Goal: Task Accomplishment & Management: Manage account settings

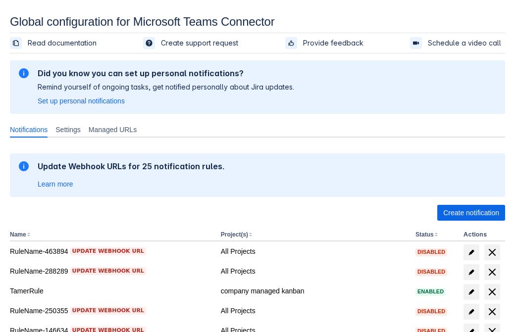
click at [471, 213] on span "Create notification" at bounding box center [471, 213] width 56 height 16
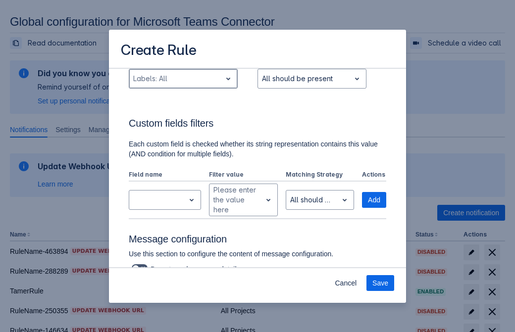
click at [183, 85] on div "Scrollable content" at bounding box center [175, 79] width 84 height 12
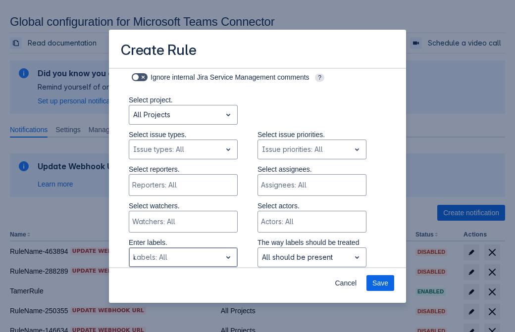
type input "41511_label"
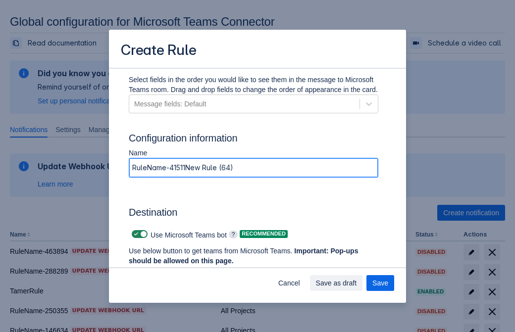
type input "RuleName-41511New Rule (64)"
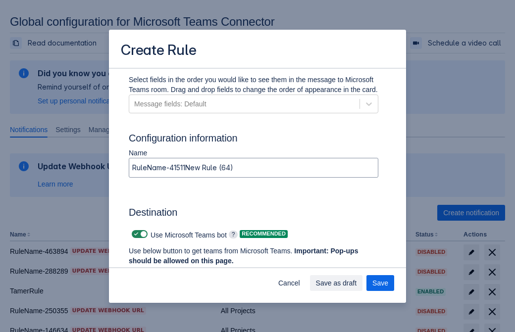
click at [135, 234] on span "Scrollable content" at bounding box center [136, 234] width 8 height 8
click at [135, 234] on input "Scrollable content" at bounding box center [135, 234] width 6 height 6
checkbox input "false"
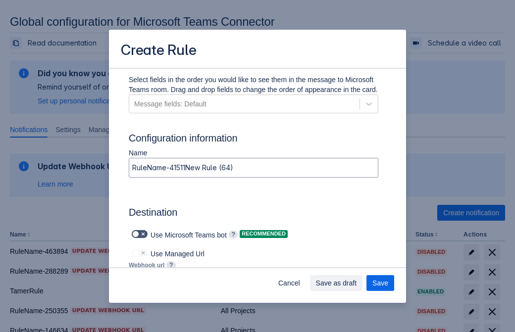
type input "https://prod-172.westeurope.logic.azure.com:443/workflows/ae977bb6ae334c9d95dfe…"
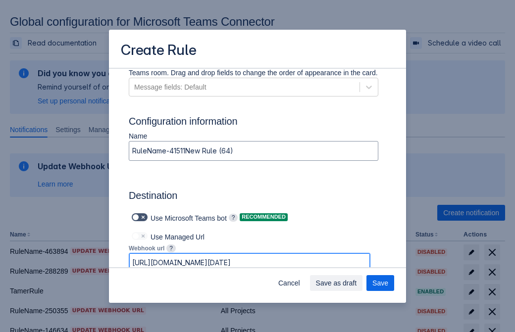
click at [357, 283] on span "Save as draft" at bounding box center [336, 283] width 41 height 16
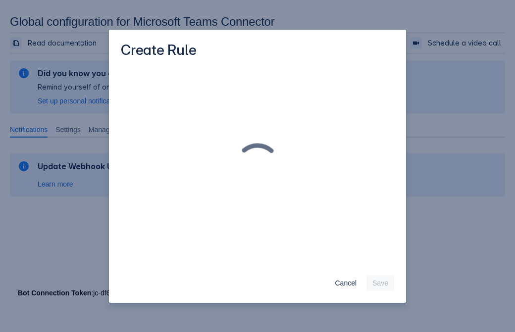
scroll to position [0, 0]
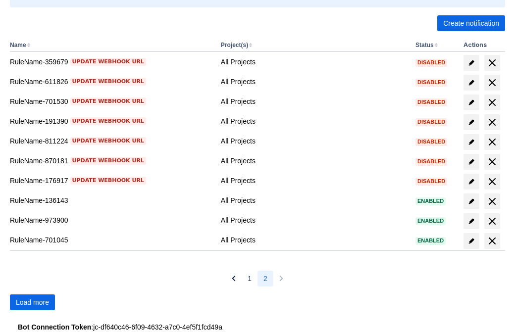
click at [32, 303] on span "Load more" at bounding box center [32, 303] width 33 height 16
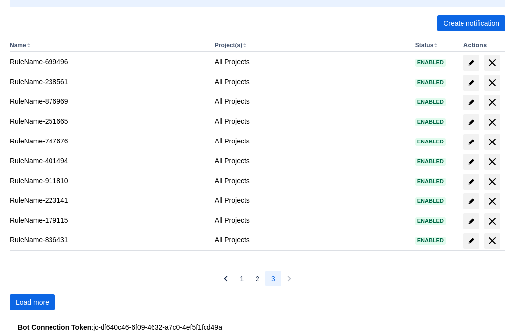
click at [32, 303] on span "Load more" at bounding box center [32, 303] width 33 height 16
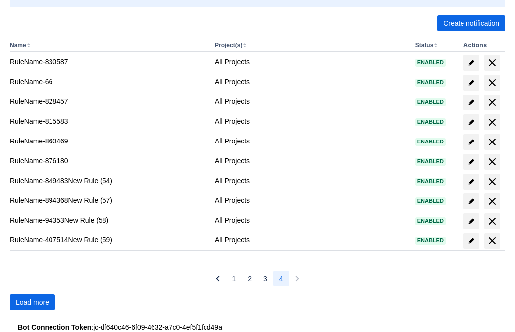
click at [32, 303] on span "Load more" at bounding box center [32, 303] width 33 height 16
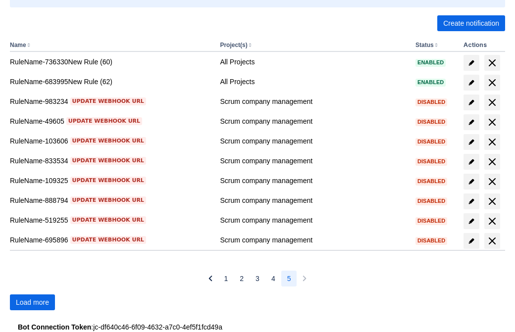
click at [32, 303] on span "Load more" at bounding box center [32, 303] width 33 height 16
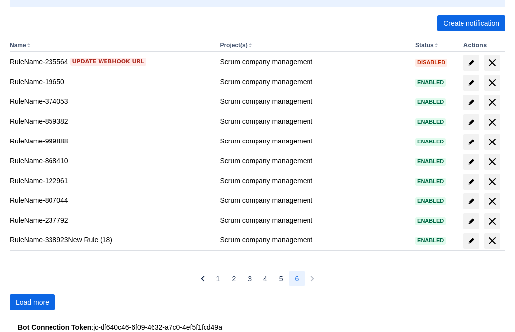
click at [32, 303] on span "Load more" at bounding box center [32, 303] width 33 height 16
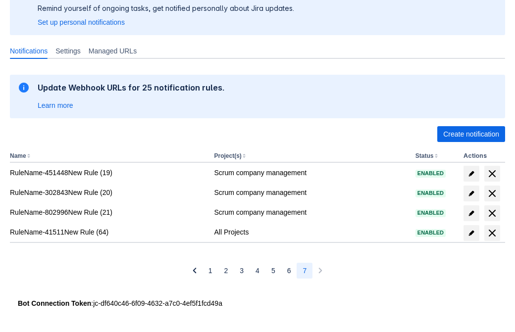
scroll to position [79, 0]
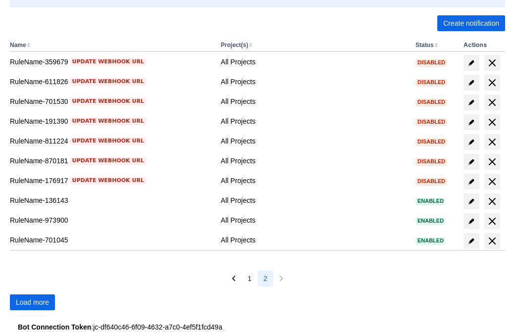
click at [32, 303] on span "Load more" at bounding box center [32, 303] width 33 height 16
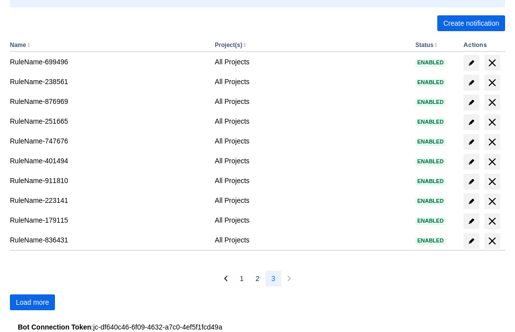
click at [32, 303] on span "Load more" at bounding box center [32, 303] width 33 height 16
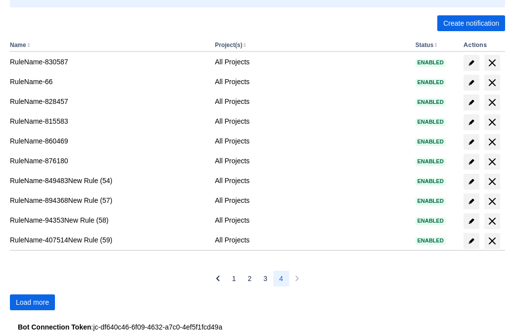
click at [32, 303] on span "Load more" at bounding box center [32, 303] width 33 height 16
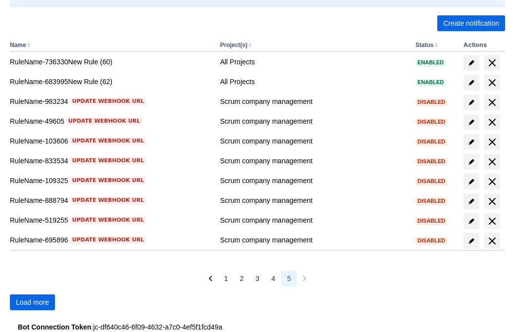
click at [32, 303] on span "Load more" at bounding box center [32, 303] width 33 height 16
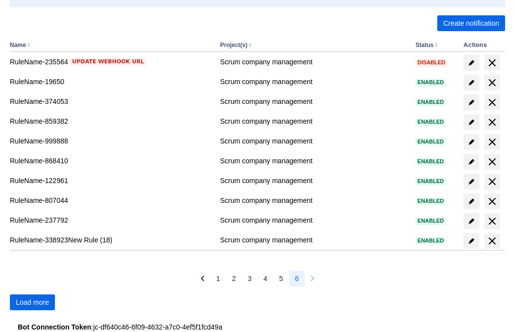
click at [32, 303] on span "Load more" at bounding box center [32, 303] width 33 height 16
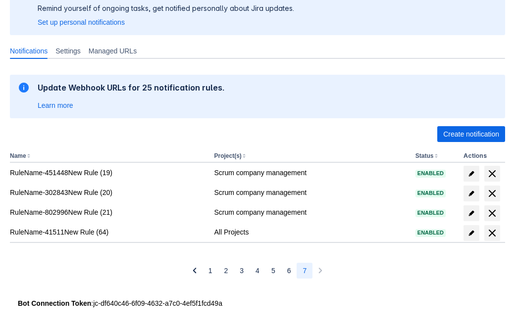
click at [492, 233] on span "delete" at bounding box center [493, 233] width 12 height 12
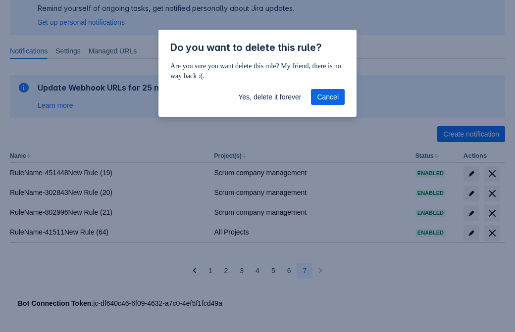
click at [270, 97] on span "Yes, delete it forever" at bounding box center [269, 97] width 63 height 16
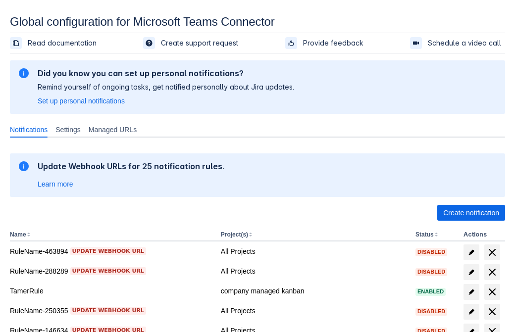
click at [471, 213] on span "Create notification" at bounding box center [471, 213] width 56 height 16
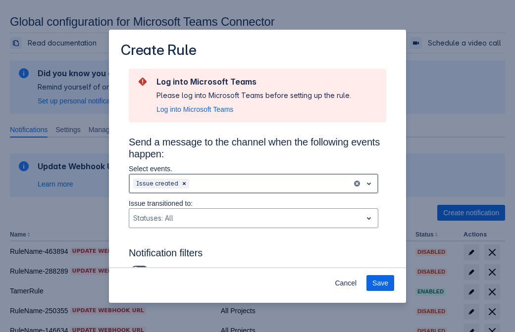
click at [254, 184] on div "Scrollable content" at bounding box center [269, 184] width 157 height 12
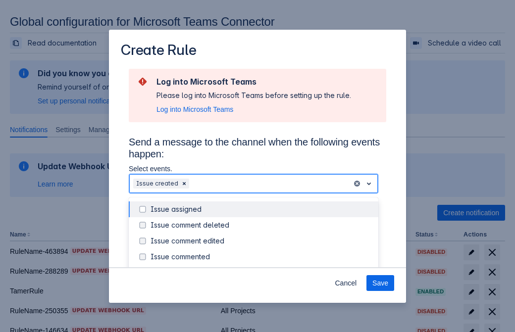
click at [262, 268] on div "Issue created" at bounding box center [262, 273] width 222 height 10
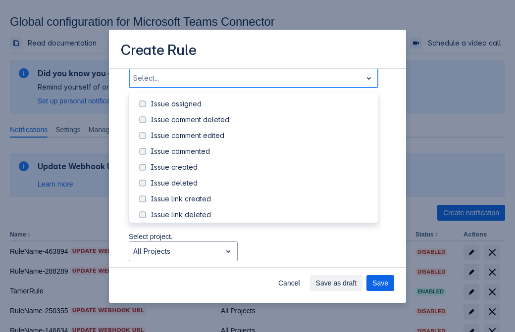
click at [262, 258] on div "Issue updated" at bounding box center [262, 263] width 222 height 10
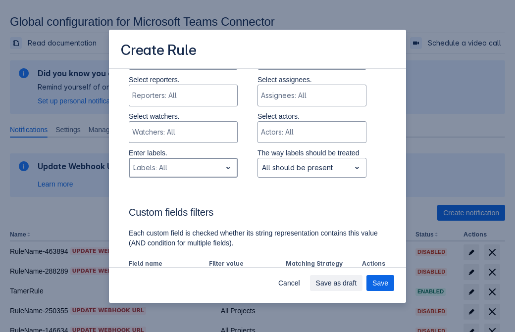
type input "737024_label"
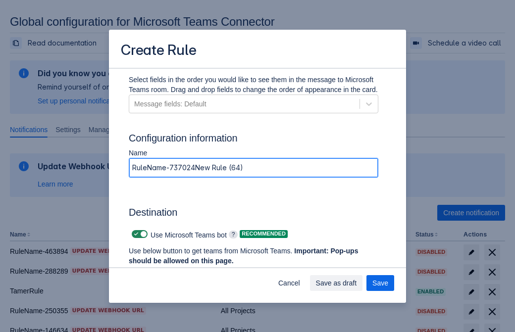
type input "RuleName-737024New Rule (64)"
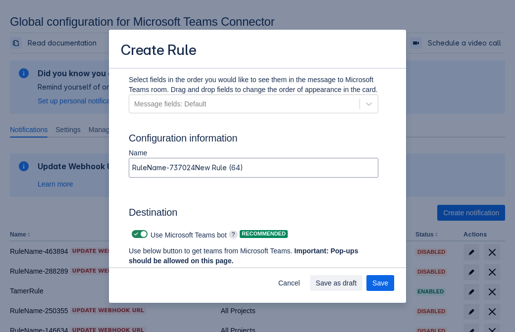
click at [135, 234] on span "Scrollable content" at bounding box center [136, 234] width 8 height 8
click at [135, 234] on input "Scrollable content" at bounding box center [135, 234] width 6 height 6
checkbox input "false"
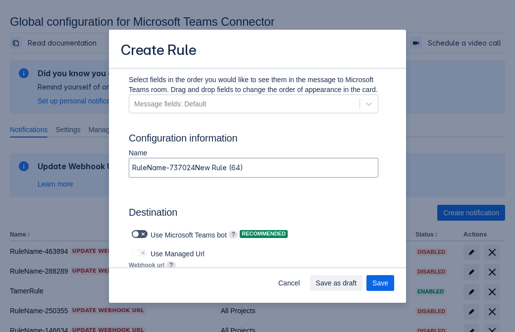
type input "https://prod-112.westeurope.logic.azure.com:443/workflows/bae959254738451b85002…"
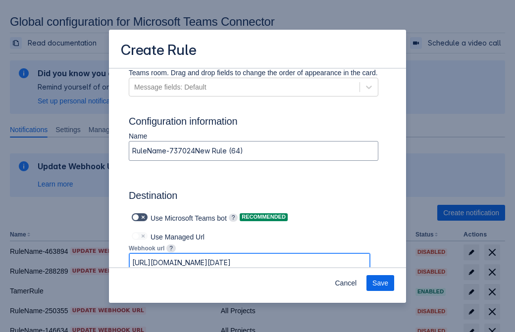
click at [380, 283] on span "Save" at bounding box center [381, 283] width 16 height 16
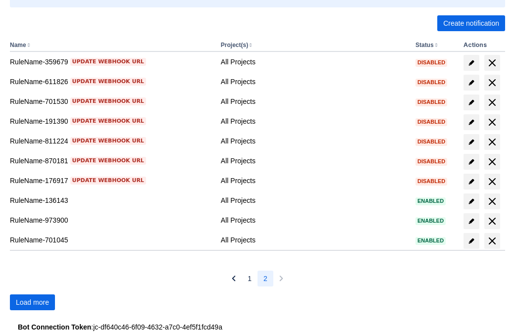
click at [32, 303] on span "Load more" at bounding box center [32, 303] width 33 height 16
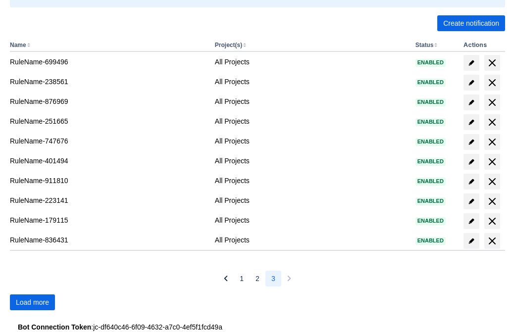
click at [32, 303] on span "Load more" at bounding box center [32, 303] width 33 height 16
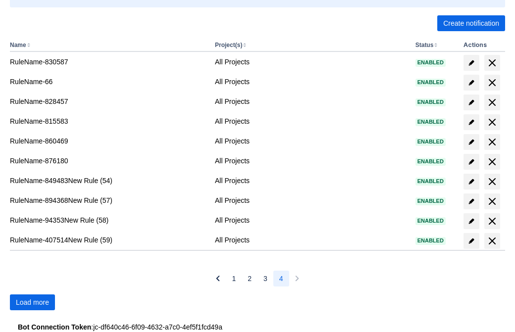
click at [32, 303] on span "Load more" at bounding box center [32, 303] width 33 height 16
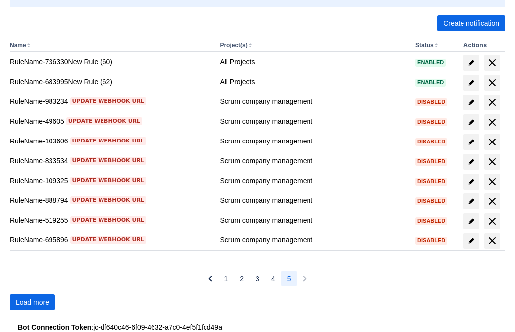
click at [32, 303] on span "Load more" at bounding box center [32, 303] width 33 height 16
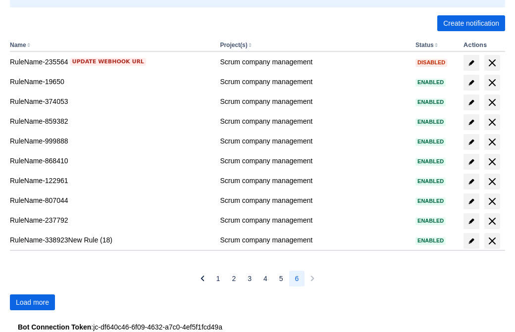
click at [32, 303] on span "Load more" at bounding box center [32, 303] width 33 height 16
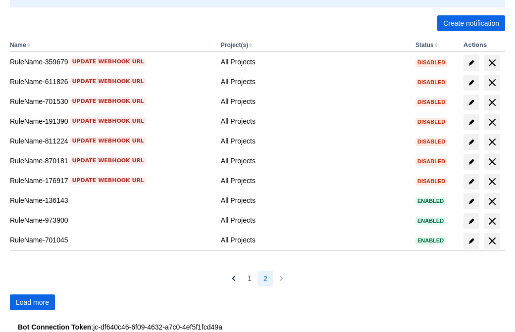
click at [32, 303] on span "Load more" at bounding box center [32, 303] width 33 height 16
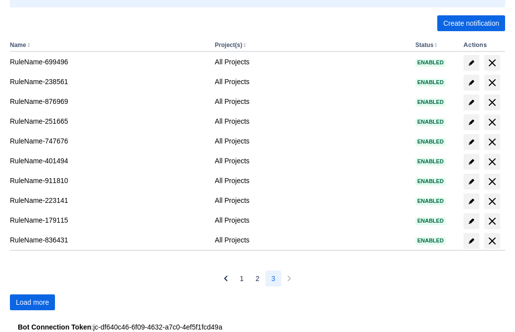
click at [32, 303] on span "Load more" at bounding box center [32, 303] width 33 height 16
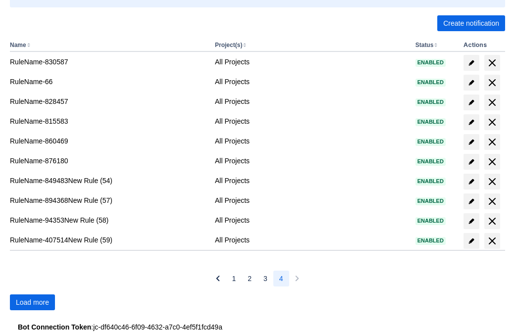
click at [32, 303] on span "Load more" at bounding box center [32, 303] width 33 height 16
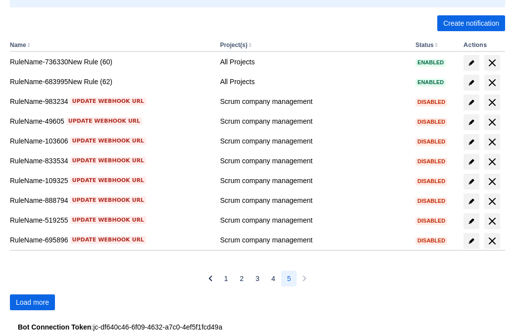
click at [32, 303] on span "Load more" at bounding box center [32, 303] width 33 height 16
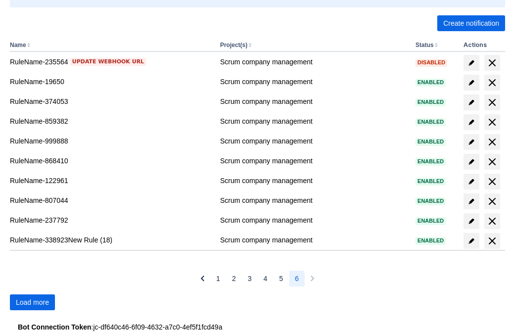
click at [32, 303] on span "Load more" at bounding box center [32, 303] width 33 height 16
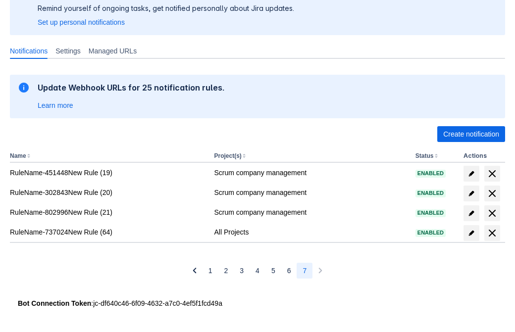
click at [492, 233] on span "delete" at bounding box center [493, 233] width 12 height 12
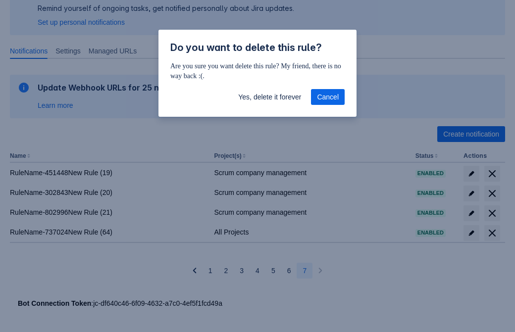
click at [270, 97] on span "Yes, delete it forever" at bounding box center [269, 97] width 63 height 16
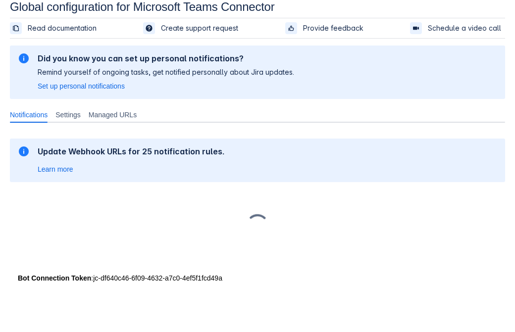
scroll to position [15, 0]
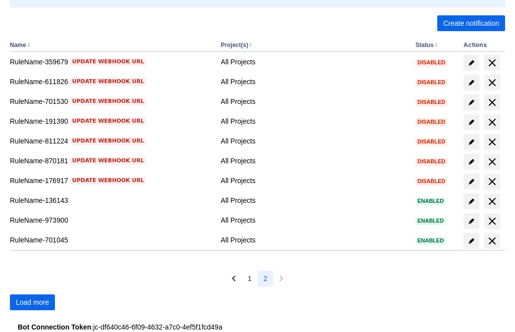
click at [32, 303] on span "Load more" at bounding box center [32, 303] width 33 height 16
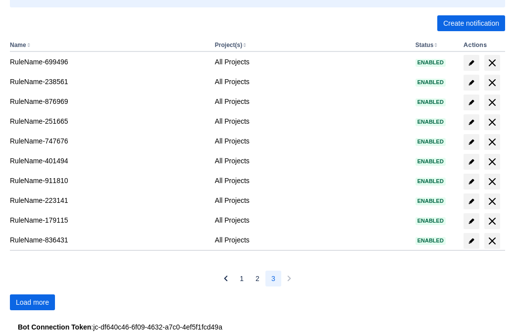
click at [32, 303] on span "Load more" at bounding box center [32, 303] width 33 height 16
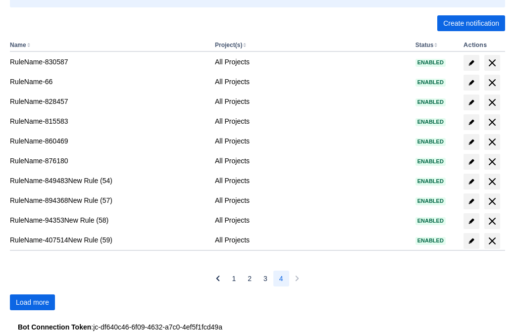
click at [32, 303] on span "Load more" at bounding box center [32, 303] width 33 height 16
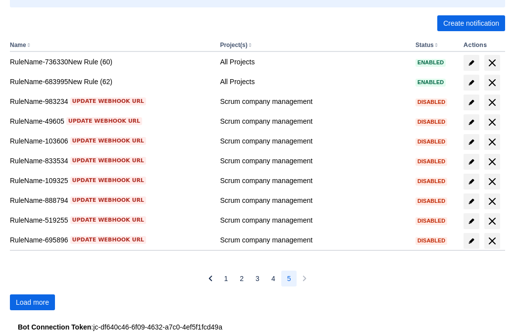
click at [32, 303] on span "Load more" at bounding box center [32, 303] width 33 height 16
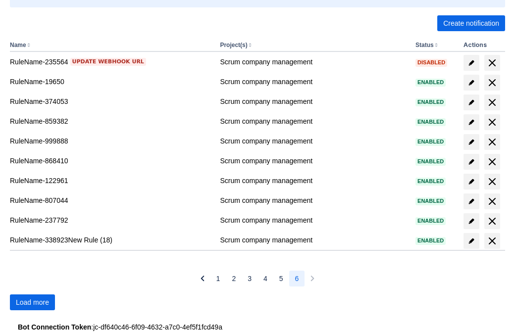
click at [32, 303] on span "Load more" at bounding box center [32, 303] width 33 height 16
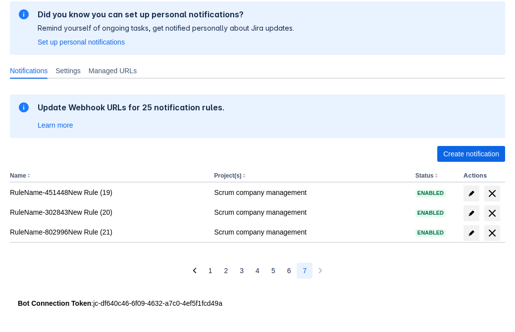
scroll to position [59, 0]
